Goal: Transaction & Acquisition: Purchase product/service

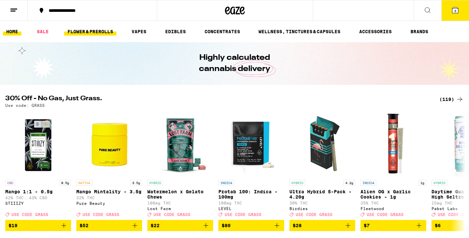
click at [105, 29] on link "FLOWER & PREROLLS" at bounding box center [90, 32] width 52 height 8
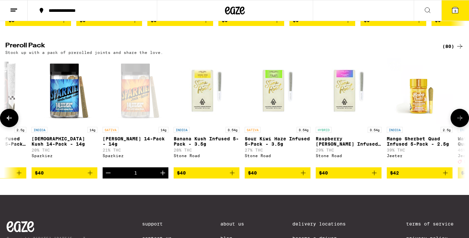
scroll to position [0, 3732]
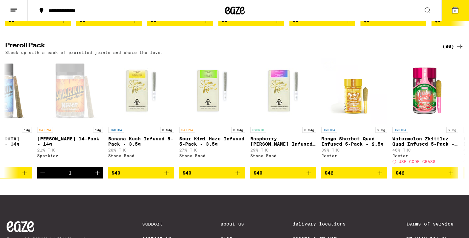
click at [447, 14] on button "3" at bounding box center [455, 10] width 28 height 20
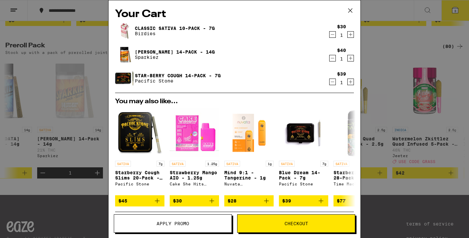
click at [185, 226] on span "Apply Promo" at bounding box center [173, 223] width 33 height 5
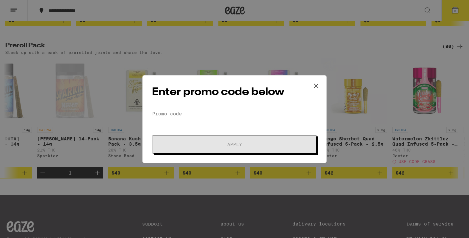
click at [197, 111] on input "Promo Code" at bounding box center [234, 114] width 165 height 10
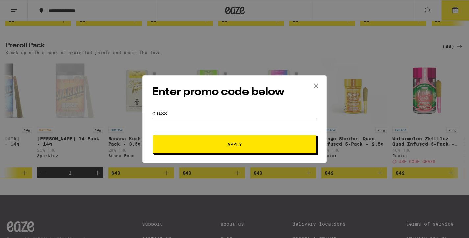
type input "grass"
click at [214, 145] on span "Apply" at bounding box center [234, 144] width 118 height 5
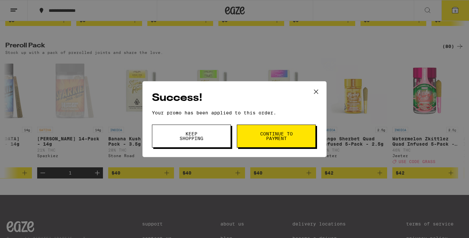
click at [279, 132] on span "Continue to payment" at bounding box center [276, 136] width 34 height 9
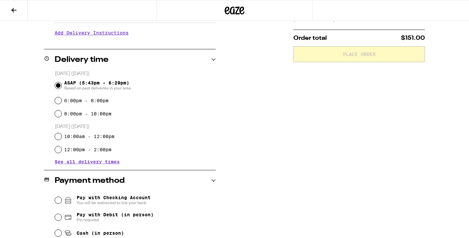
scroll to position [141, 0]
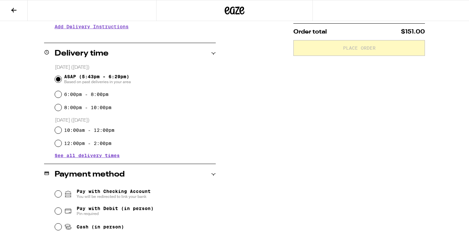
click at [13, 8] on icon at bounding box center [14, 10] width 8 height 8
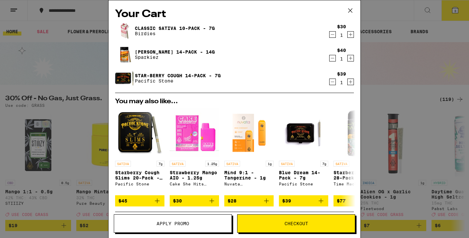
click at [368, 155] on div "Your Cart Classic Sativa 10-Pack - 7g Birdies $30 1 Jack 14-Pack - 14g Sparkiez…" at bounding box center [234, 119] width 469 height 238
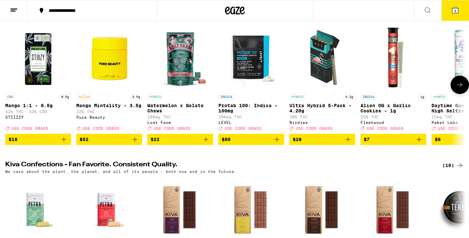
scroll to position [111, 0]
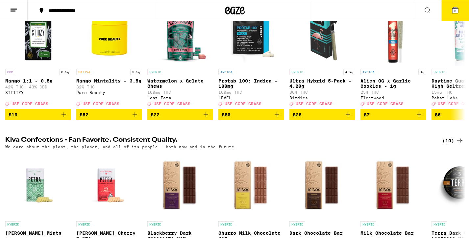
click at [452, 11] on icon at bounding box center [455, 10] width 6 height 6
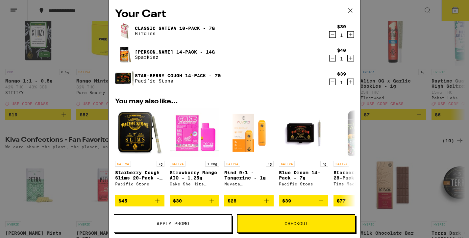
click at [314, 227] on button "Checkout" at bounding box center [296, 223] width 118 height 18
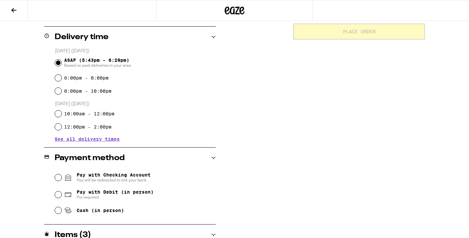
scroll to position [202, 0]
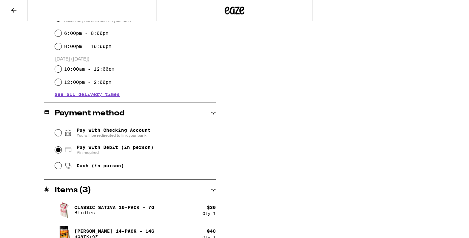
click at [58, 150] on input "Pay with Debit (in person) Pin required" at bounding box center [58, 150] width 7 height 7
radio input "true"
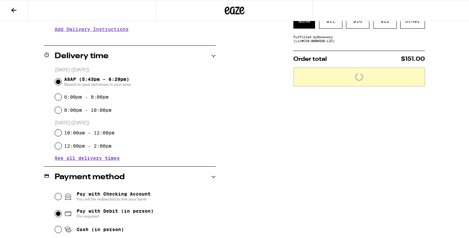
scroll to position [135, 0]
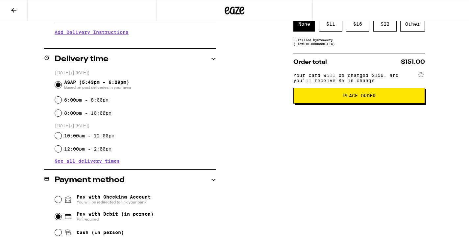
click at [359, 98] on span "Place Order" at bounding box center [359, 95] width 33 height 5
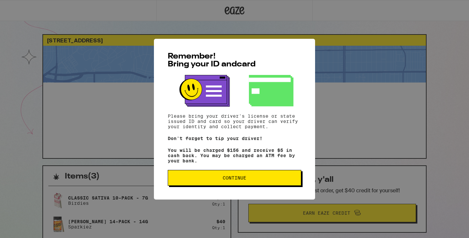
click at [251, 180] on span "Continue" at bounding box center [234, 178] width 122 height 5
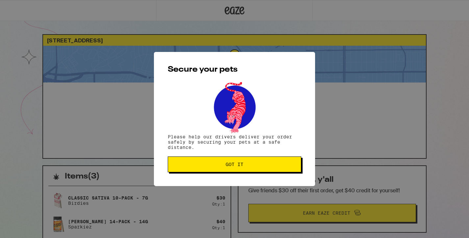
click at [236, 167] on span "Got it" at bounding box center [235, 164] width 18 height 5
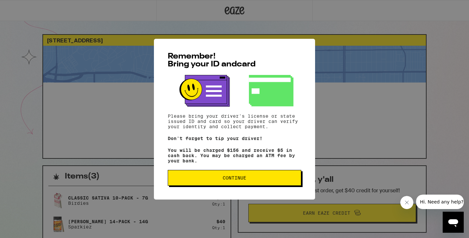
click at [250, 185] on button "Continue" at bounding box center [234, 178] width 133 height 16
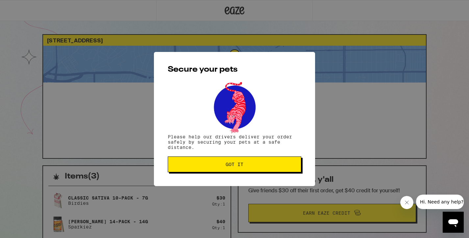
click at [230, 169] on button "Got it" at bounding box center [234, 165] width 133 height 16
